Goal: Find specific page/section: Find specific page/section

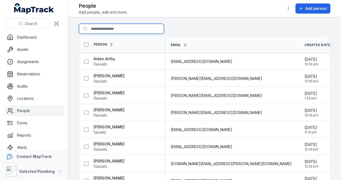
click at [109, 29] on input "Search for people" at bounding box center [121, 29] width 85 height 10
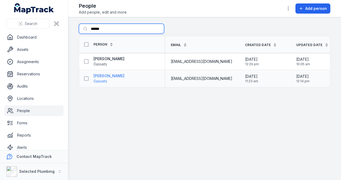
type input "******"
click at [102, 75] on strong "[PERSON_NAME]" at bounding box center [109, 75] width 31 height 5
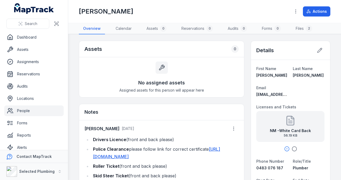
click at [293, 128] on strong "NM -White Card Back" at bounding box center [290, 130] width 41 height 5
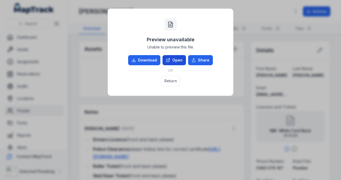
click at [173, 59] on link "Open" at bounding box center [174, 60] width 23 height 10
click at [174, 79] on button "Return" at bounding box center [170, 81] width 19 height 10
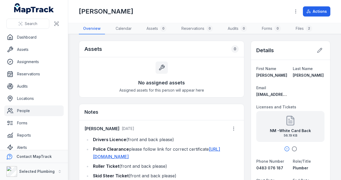
click at [292, 148] on icon "button" at bounding box center [294, 148] width 5 height 5
click at [293, 125] on icon at bounding box center [290, 120] width 11 height 11
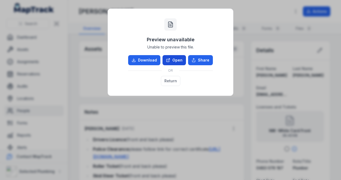
click at [174, 59] on link "Open" at bounding box center [174, 60] width 23 height 10
click at [168, 82] on button "Return" at bounding box center [170, 81] width 19 height 10
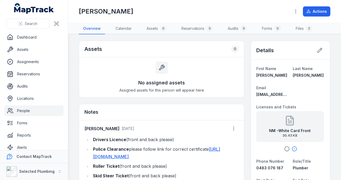
drag, startPoint x: 196, startPoint y: 120, endPoint x: 208, endPoint y: 123, distance: 12.8
click at [196, 120] on div "[PERSON_NAME] [DATE] Drivers Licence (front and back please) Police Clearance p…" at bounding box center [161, 157] width 165 height 74
click at [284, 148] on icon "button" at bounding box center [286, 148] width 5 height 5
click at [25, 110] on link "People" at bounding box center [33, 111] width 59 height 11
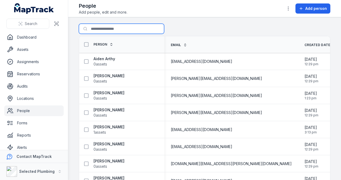
click at [113, 30] on input "Search for people" at bounding box center [121, 29] width 85 height 10
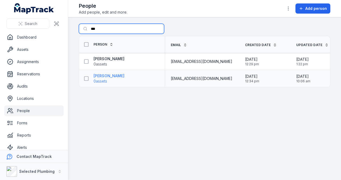
type input "***"
click at [116, 75] on strong "[PERSON_NAME]" at bounding box center [109, 75] width 31 height 5
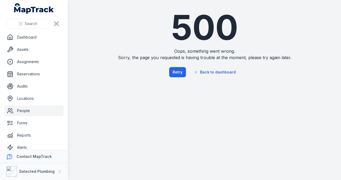
click at [19, 112] on link "People" at bounding box center [33, 111] width 59 height 11
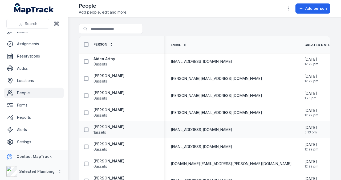
scroll to position [18, 0]
click at [112, 27] on input "Search for people" at bounding box center [121, 29] width 85 height 10
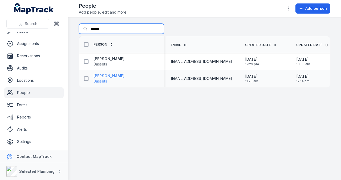
type input "******"
click at [110, 74] on strong "[PERSON_NAME]" at bounding box center [109, 75] width 31 height 5
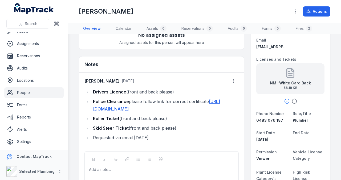
scroll to position [53, 0]
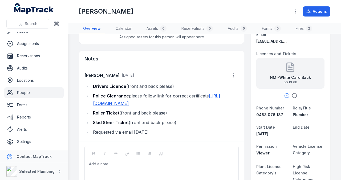
click at [164, 136] on li "Requested via email [DATE]" at bounding box center [164, 131] width 147 height 7
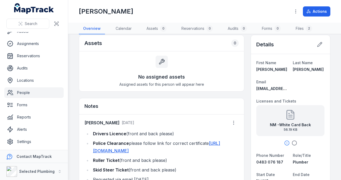
scroll to position [0, 0]
